Goal: Task Accomplishment & Management: Manage account settings

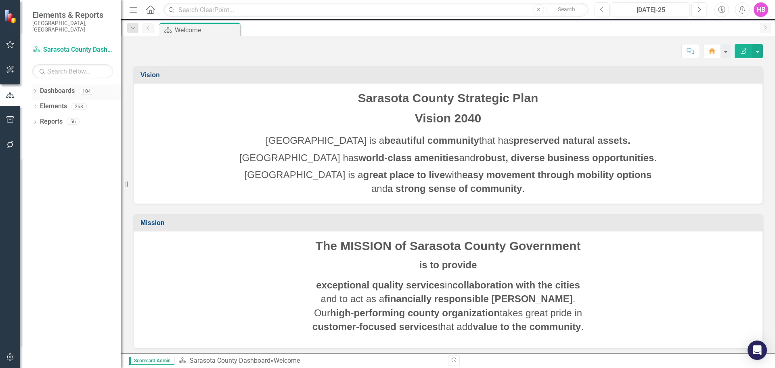
click at [37, 90] on icon "Dropdown" at bounding box center [35, 92] width 6 height 4
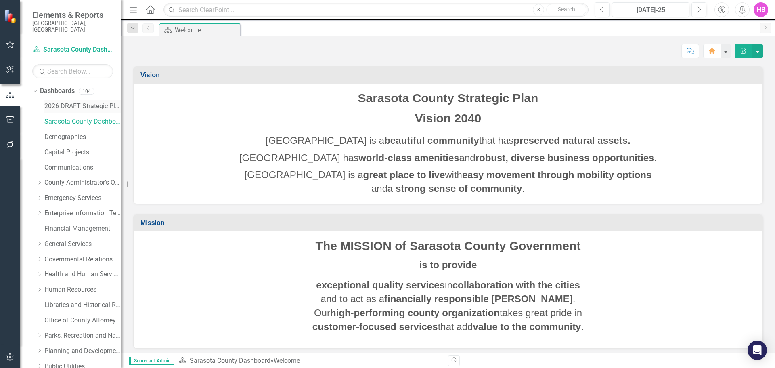
click at [66, 102] on link "2026 DRAFT Strategic Plan" at bounding box center [82, 106] width 77 height 9
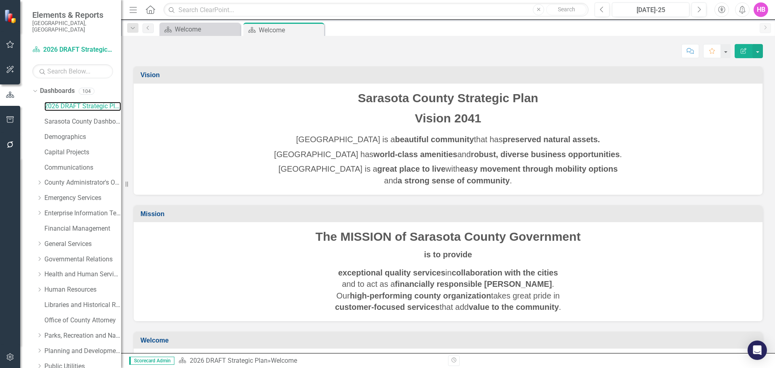
scroll to position [138, 0]
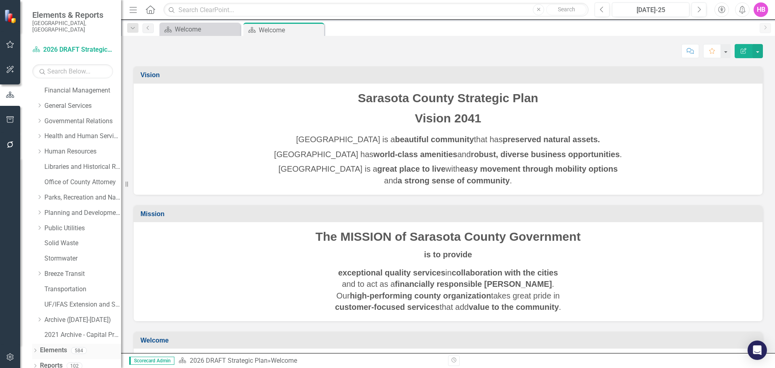
click at [33, 349] on icon "Dropdown" at bounding box center [35, 351] width 6 height 4
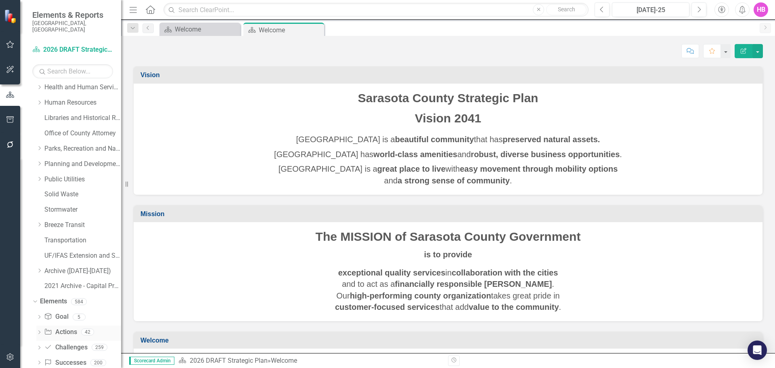
scroll to position [199, 0]
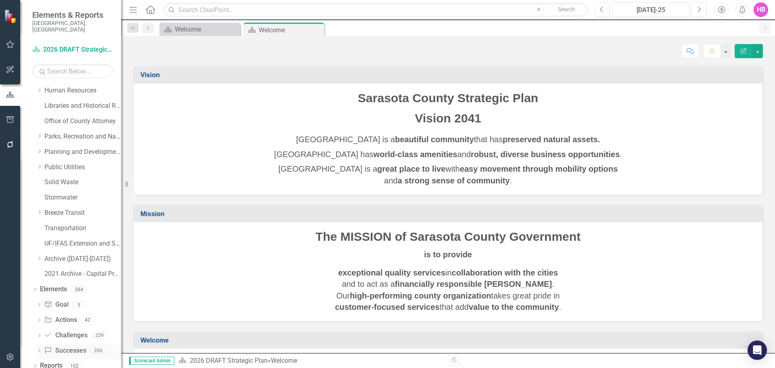
click at [67, 346] on link "Success Successes" at bounding box center [65, 350] width 42 height 9
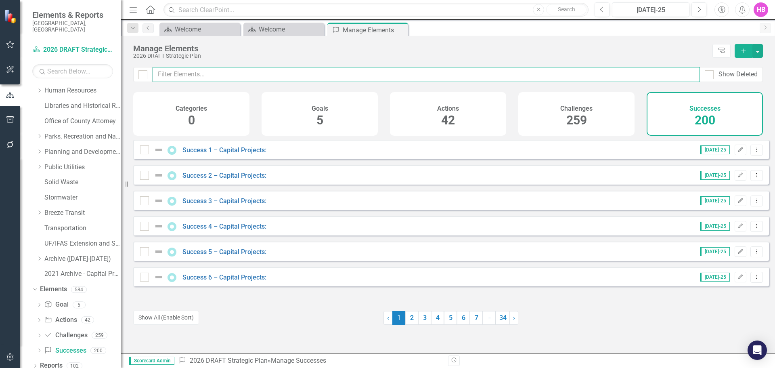
click at [206, 75] on input "text" at bounding box center [426, 74] width 547 height 15
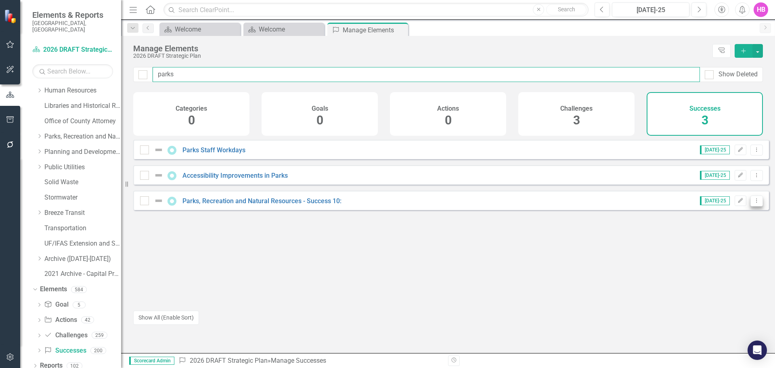
type input "parks"
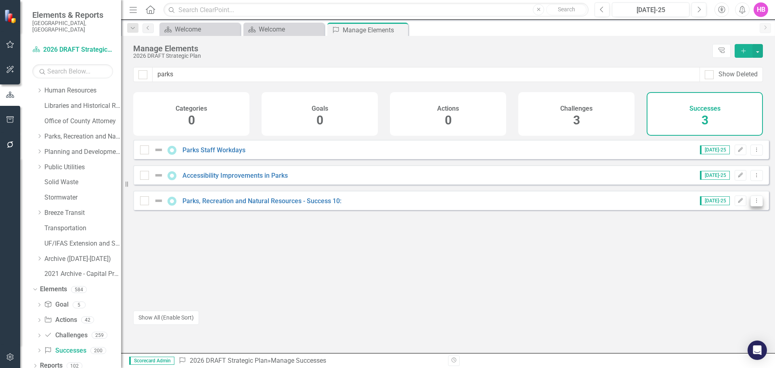
click at [458, 206] on button "Dropdown Menu" at bounding box center [756, 200] width 13 height 11
click at [458, 249] on link "Copy Duplicate Success" at bounding box center [720, 250] width 72 height 15
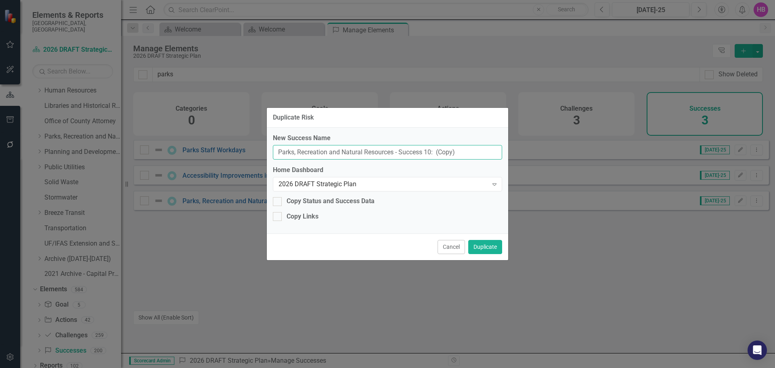
drag, startPoint x: 448, startPoint y: 149, endPoint x: 272, endPoint y: 149, distance: 176.8
click at [272, 149] on div "New Success Name Parks, Recreation and Natural Resources - Success 10: (Copy) H…" at bounding box center [387, 181] width 241 height 106
click at [458, 157] on input "Parks, Recreation and Natural Resources - Success 10: (Copy)" at bounding box center [387, 152] width 229 height 15
drag, startPoint x: 472, startPoint y: 151, endPoint x: 265, endPoint y: 152, distance: 207.0
click at [264, 152] on div "Duplicate Risk New Success Name Parks, Recreation and Natural Resources - Succe…" at bounding box center [387, 184] width 775 height 368
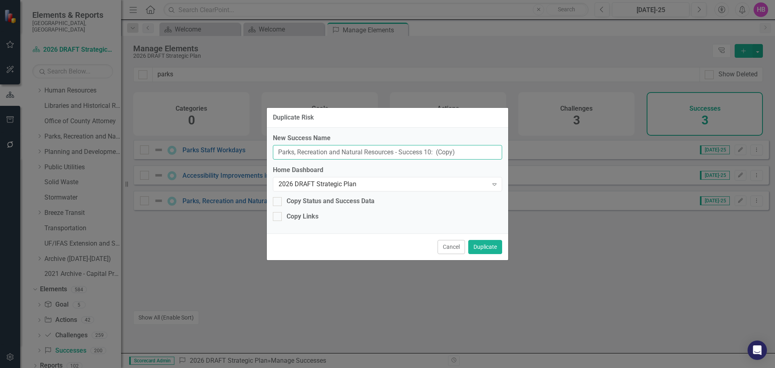
paste input "Continued Implementation of Tree Planting in County Parks"
type input "Continued Implementation of Tree Planting in County Parks"
click at [458, 248] on button "Duplicate" at bounding box center [485, 247] width 34 height 14
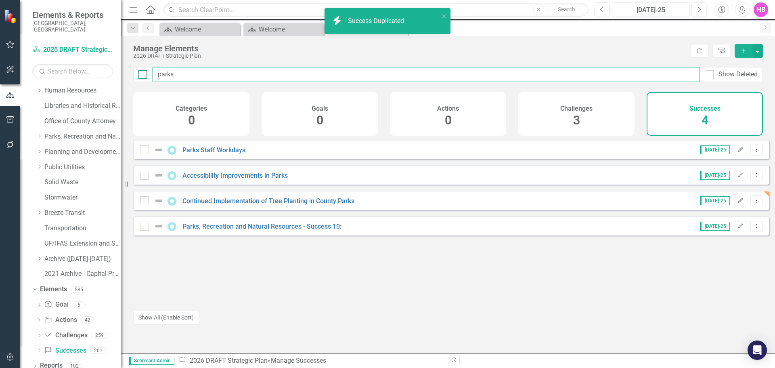
drag, startPoint x: 205, startPoint y: 75, endPoint x: 146, endPoint y: 75, distance: 59.7
click at [146, 75] on div "parks Show Deleted" at bounding box center [448, 74] width 630 height 15
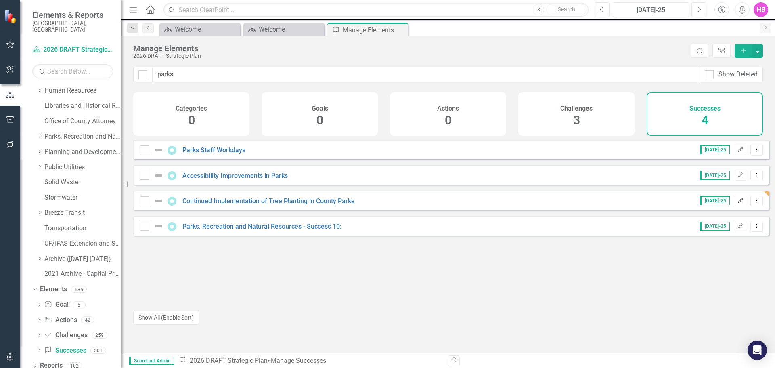
click at [458, 206] on button "Edit" at bounding box center [740, 200] width 12 height 10
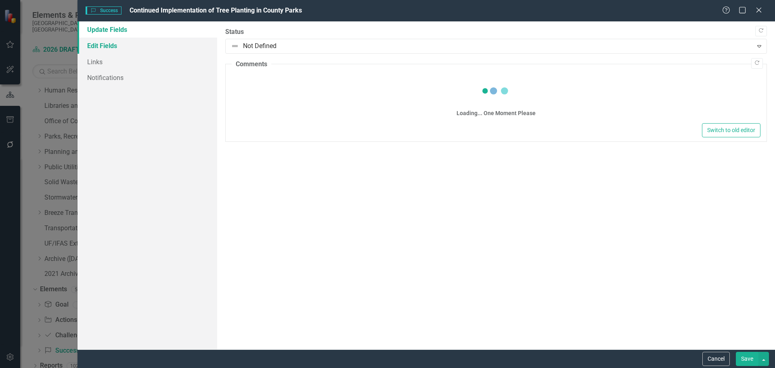
click at [107, 44] on link "Edit Fields" at bounding box center [147, 46] width 140 height 16
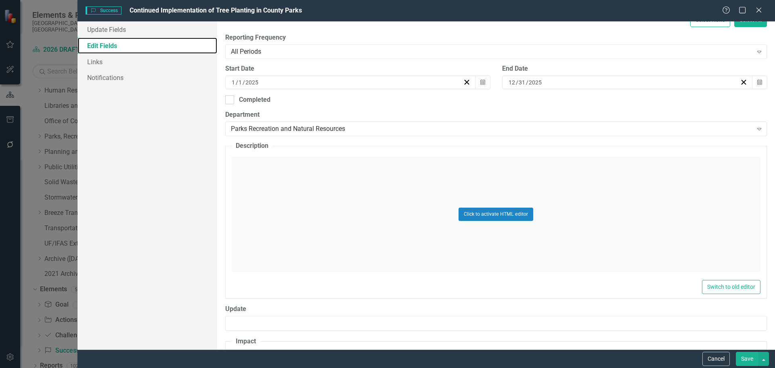
scroll to position [202, 0]
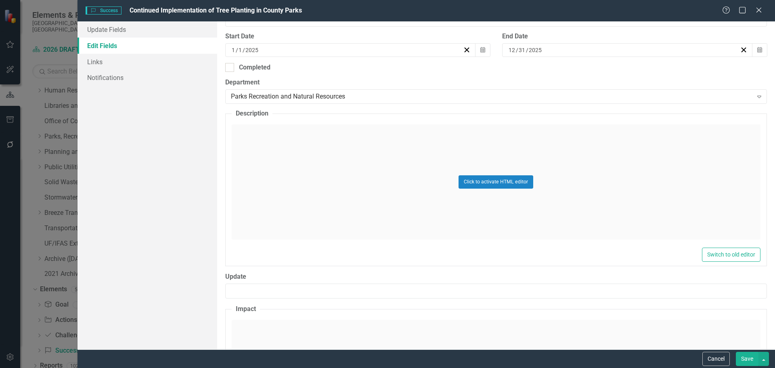
click at [458, 208] on div "Click to activate HTML editor" at bounding box center [496, 181] width 529 height 115
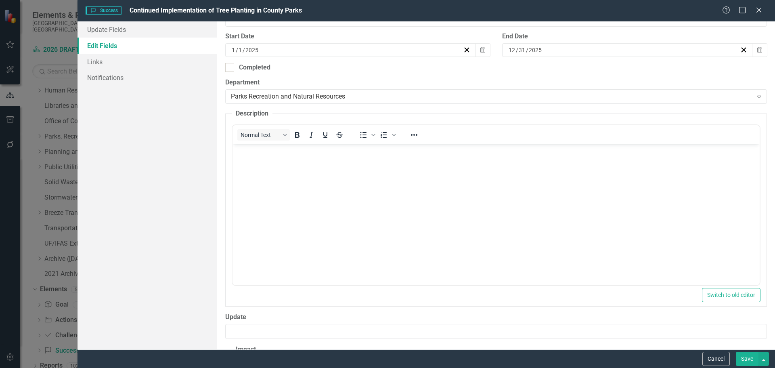
scroll to position [0, 0]
drag, startPoint x: 638, startPoint y: 192, endPoint x: 628, endPoint y: 199, distance: 12.4
click at [458, 194] on body "Rich Text Area. Press ALT-0 for help." at bounding box center [495, 204] width 527 height 121
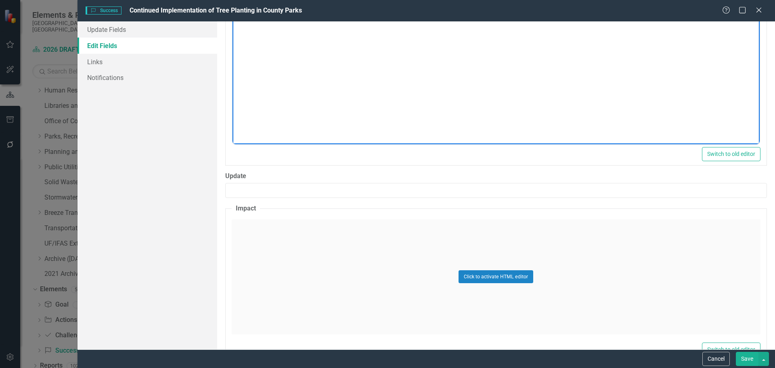
scroll to position [363, 0]
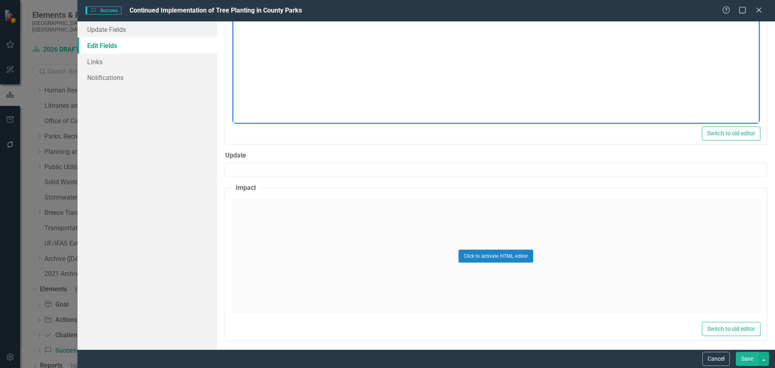
click at [361, 236] on div "Click to activate HTML editor" at bounding box center [496, 256] width 529 height 115
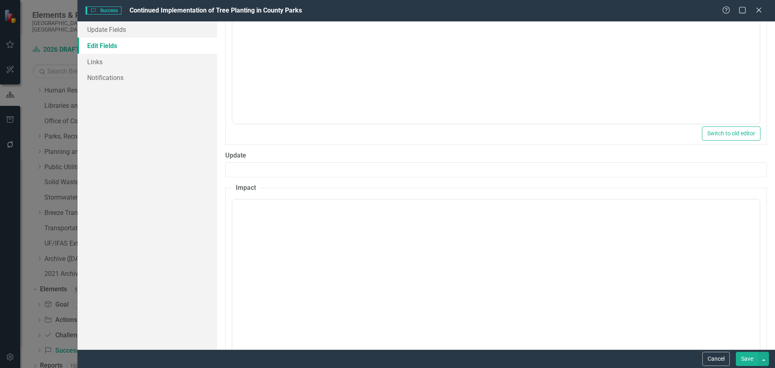
scroll to position [0, 0]
click at [352, 251] on body "Rich Text Area. Press ALT-0 for help." at bounding box center [495, 278] width 527 height 121
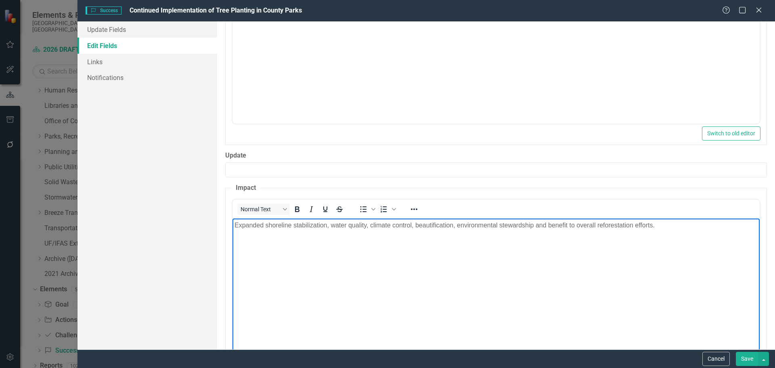
click at [402, 296] on body "Expanded shoreline stabilization, water quality, climate control, beautificatio…" at bounding box center [495, 278] width 527 height 121
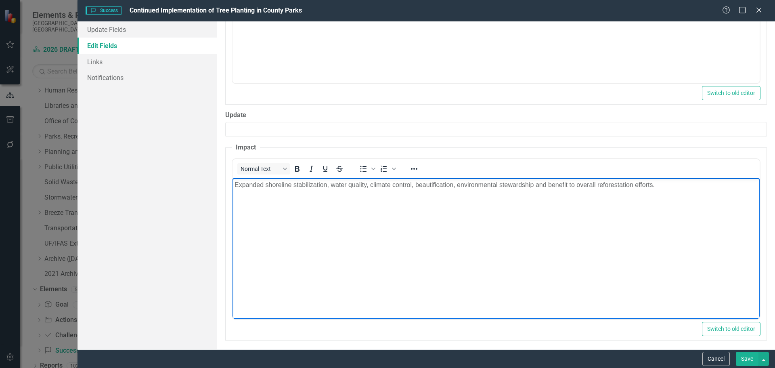
scroll to position [407, 0]
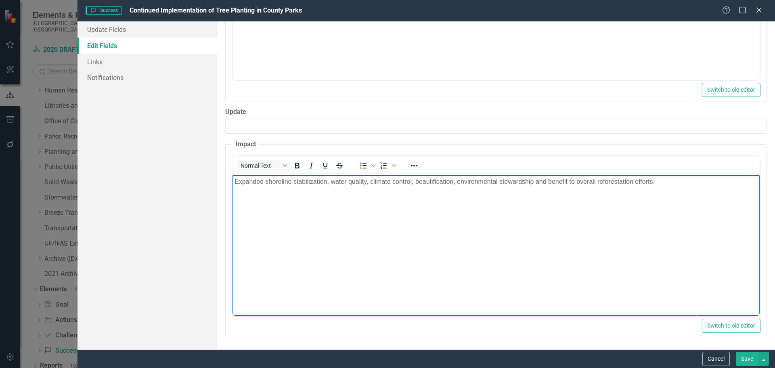
click at [368, 184] on p "Expanded shoreline stabilization, water quality, climate control, beautificatio…" at bounding box center [495, 181] width 523 height 10
click at [458, 253] on body "Expanded shoreline stabilization, water quality, climate control, beautificatio…" at bounding box center [495, 234] width 527 height 121
click at [458, 361] on button "Save" at bounding box center [747, 359] width 23 height 14
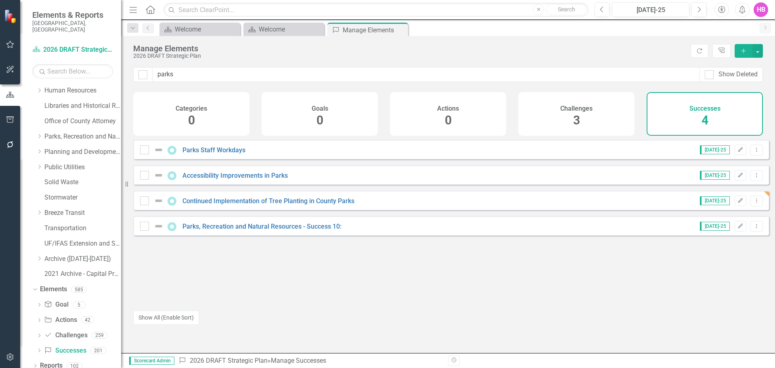
click at [458, 10] on div "HB" at bounding box center [760, 9] width 15 height 15
click at [458, 100] on link "Logout Log Out" at bounding box center [736, 101] width 64 height 15
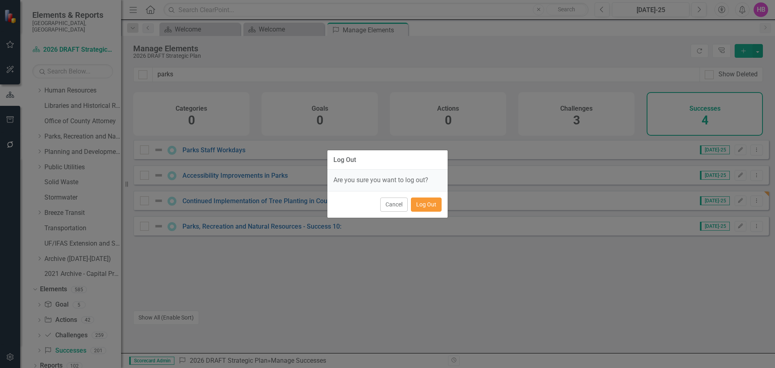
click at [425, 201] on button "Log Out" at bounding box center [426, 204] width 31 height 14
